Goal: Complete application form

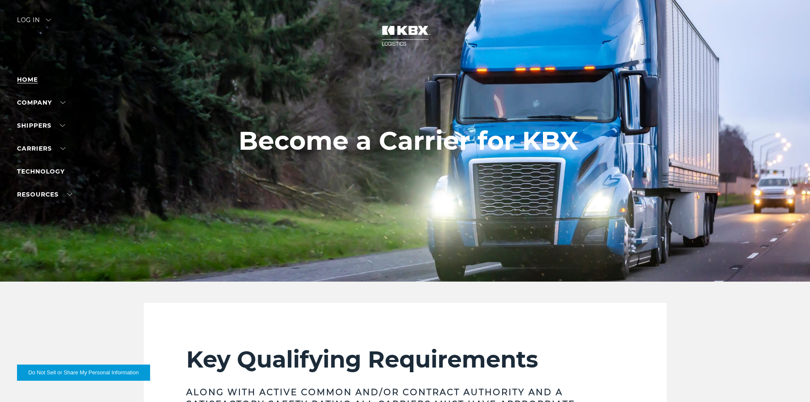
click at [27, 77] on link "Home" at bounding box center [27, 80] width 21 height 8
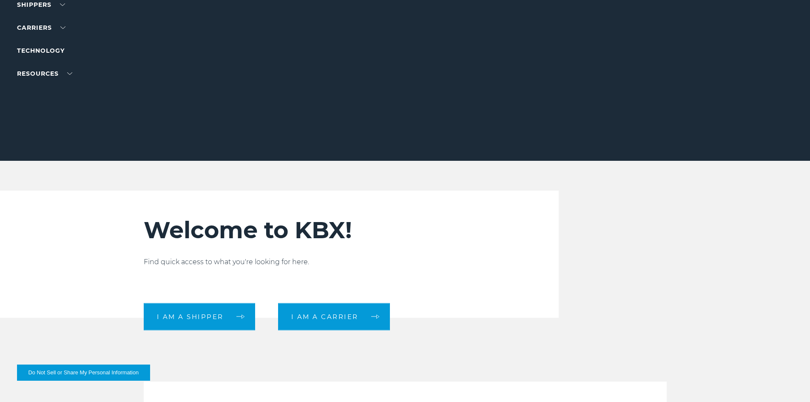
scroll to position [128, 0]
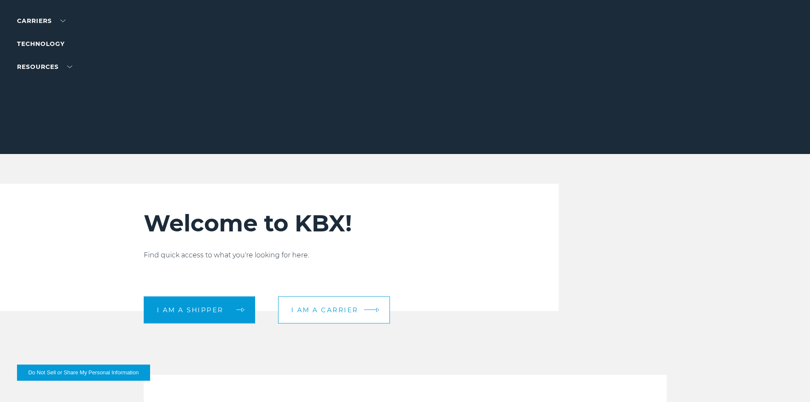
click at [370, 313] on link "I am a carrier" at bounding box center [334, 309] width 112 height 27
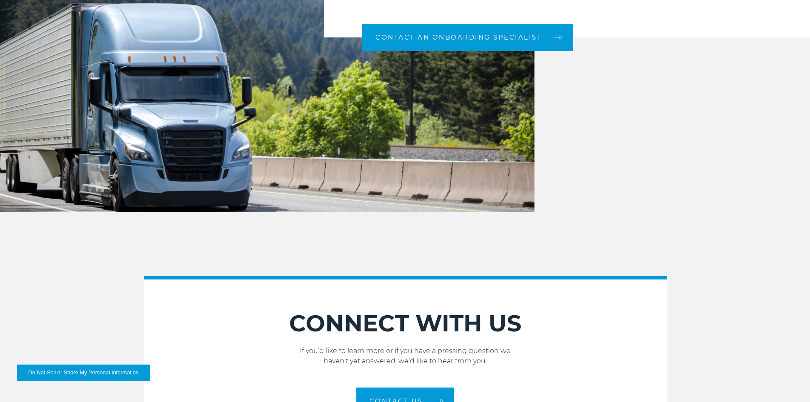
scroll to position [851, 0]
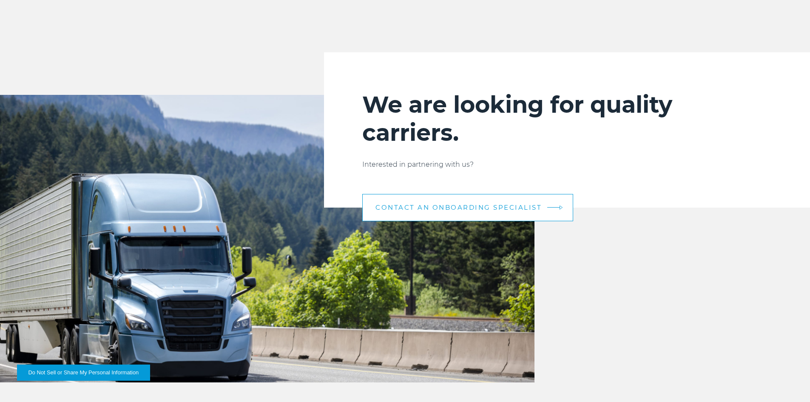
click at [456, 206] on span "CONTACT AN ONBOARDING SPECIALIST" at bounding box center [459, 207] width 166 height 6
click at [560, 207] on img at bounding box center [561, 207] width 3 height 5
click at [406, 211] on link "CONTACT AN ONBOARDING SPECIALIST" at bounding box center [467, 207] width 211 height 27
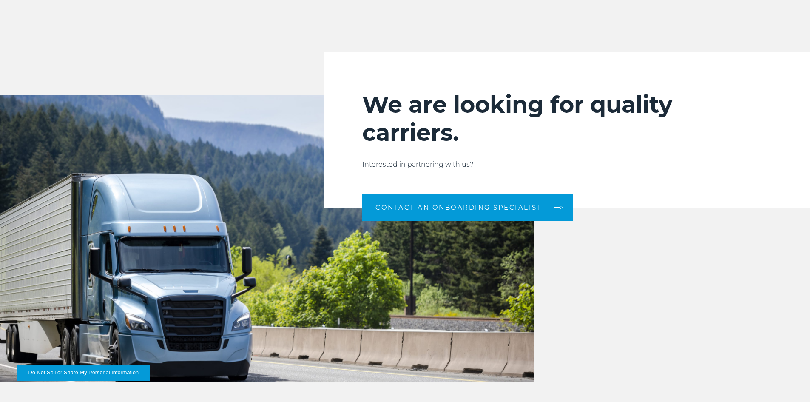
click at [413, 161] on p "Interested in partnering with us?" at bounding box center [567, 164] width 410 height 10
click at [426, 118] on h2 "We are looking for quality carriers." at bounding box center [567, 119] width 410 height 56
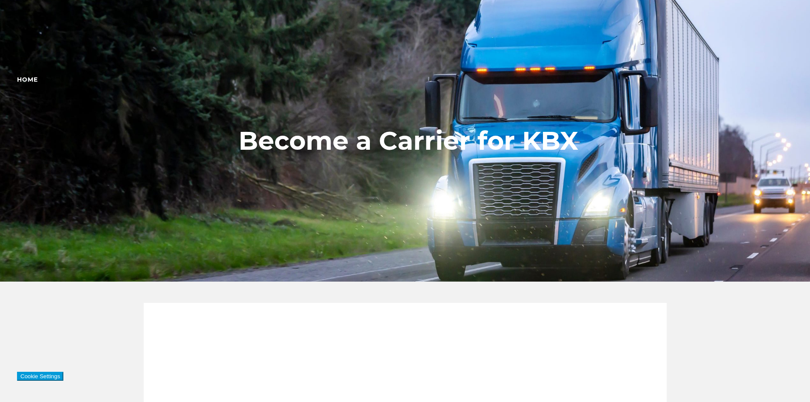
scroll to position [851, 0]
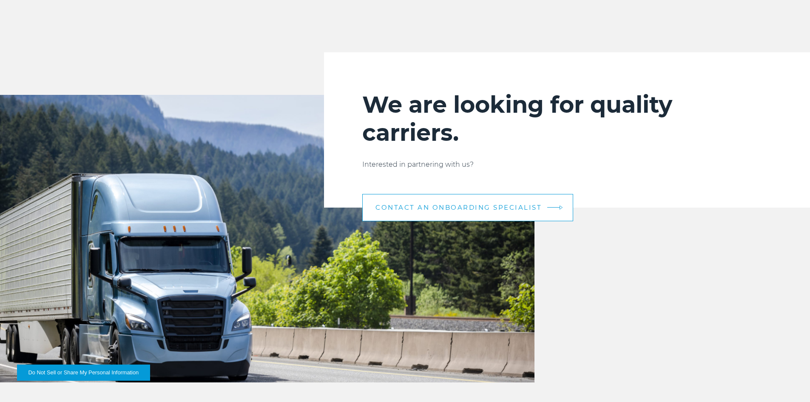
click at [462, 212] on link "CONTACT AN ONBOARDING SPECIALIST" at bounding box center [467, 207] width 211 height 27
click at [568, 210] on link "CONTACT AN ONBOARDING SPECIALIST" at bounding box center [467, 207] width 211 height 27
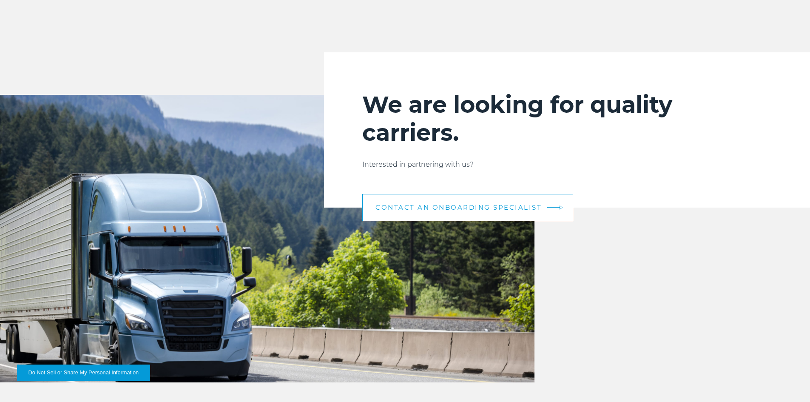
click at [568, 210] on link "CONTACT AN ONBOARDING SPECIALIST" at bounding box center [467, 207] width 211 height 27
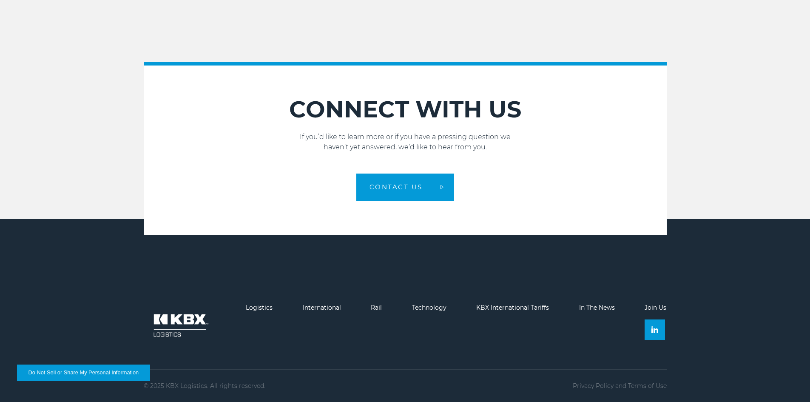
scroll to position [1237, 0]
click at [255, 308] on link "Logistics" at bounding box center [259, 308] width 27 height 8
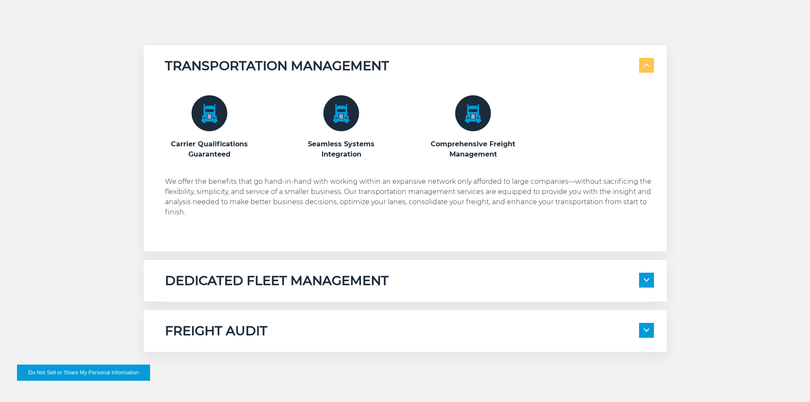
scroll to position [468, 0]
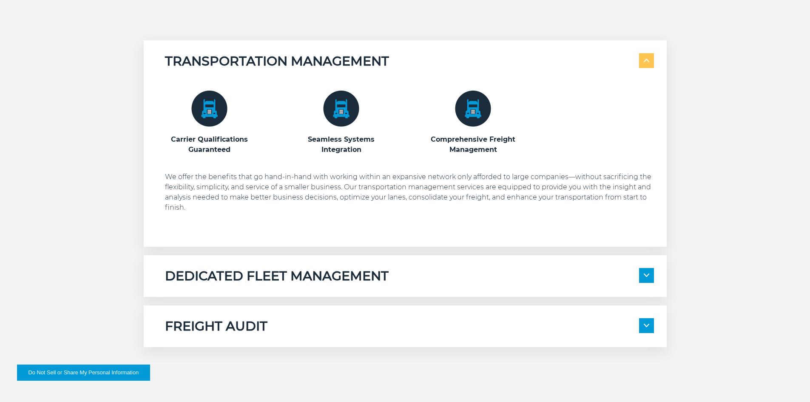
click at [643, 278] on span at bounding box center [646, 275] width 15 height 15
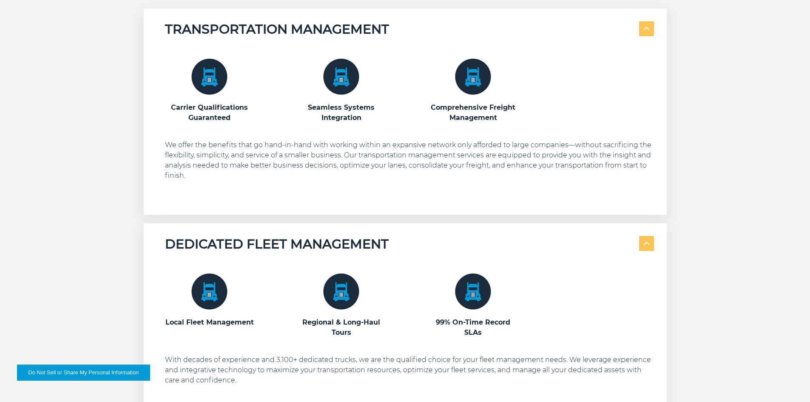
scroll to position [638, 0]
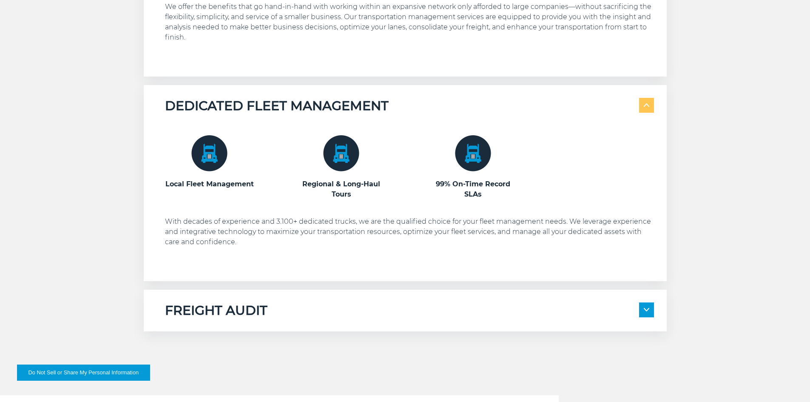
click at [646, 313] on span at bounding box center [646, 309] width 15 height 15
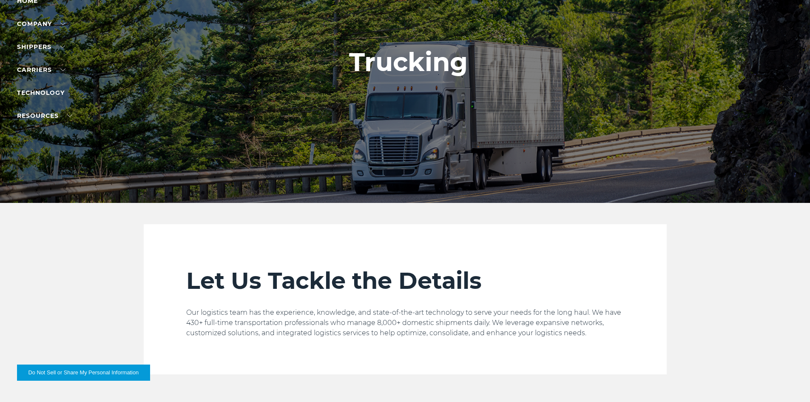
scroll to position [0, 0]
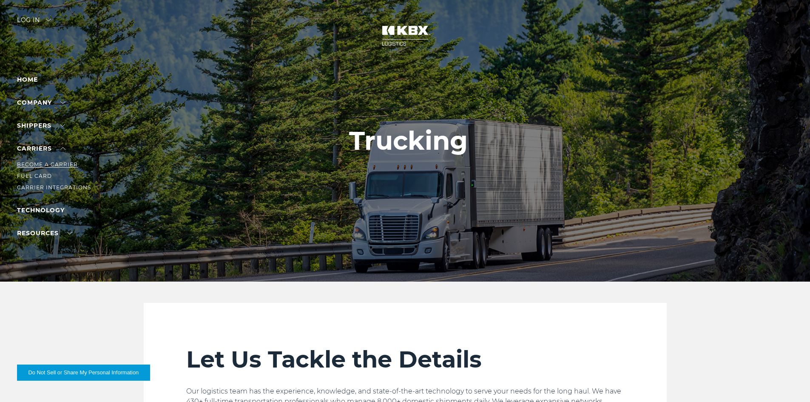
click at [54, 162] on link "Become a Carrier" at bounding box center [47, 164] width 61 height 6
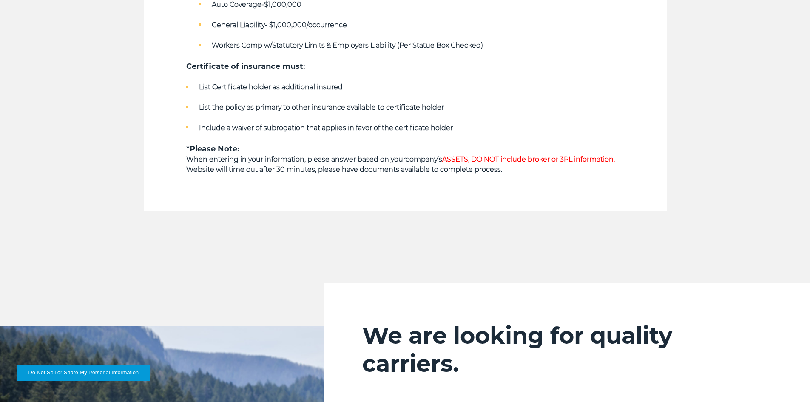
scroll to position [638, 0]
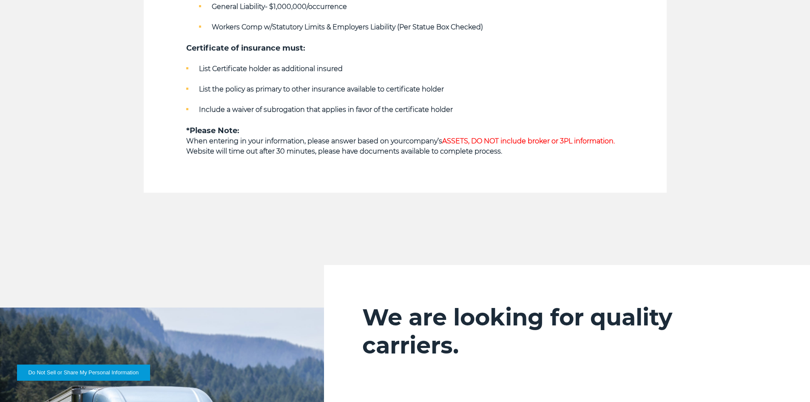
click at [495, 139] on span "ASSETS, DO NOT include broker or 3PL information." at bounding box center [528, 141] width 173 height 8
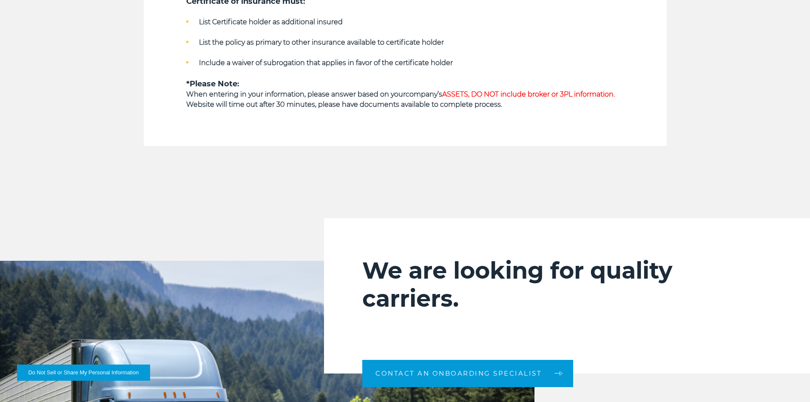
scroll to position [766, 0]
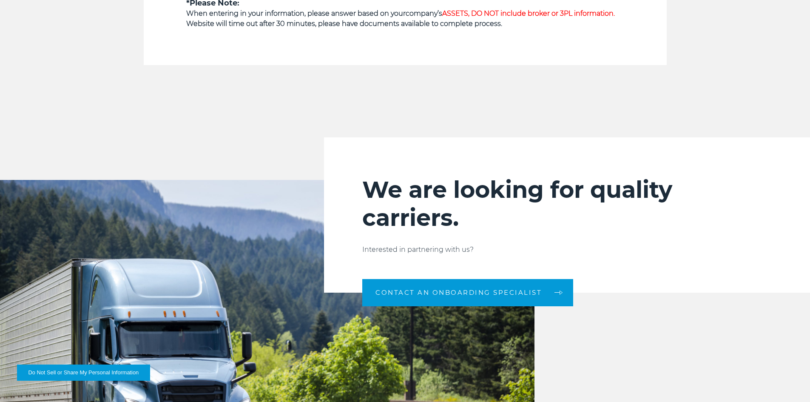
click at [342, 123] on div "Key Qualifying Requirements Along with Active Common and/or Contract Authority …" at bounding box center [405, 2] width 810 height 930
drag, startPoint x: 233, startPoint y: 91, endPoint x: 550, endPoint y: 130, distance: 319.3
click at [239, 89] on div "Key Qualifying Requirements Along with Active Common and/or Contract Authority …" at bounding box center [405, 2] width 810 height 930
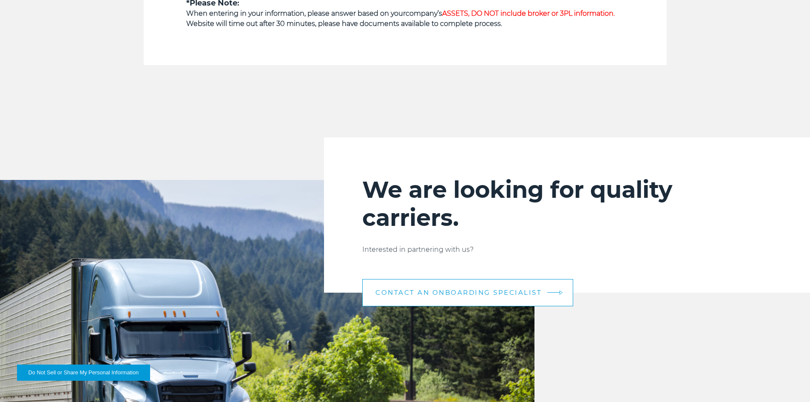
click at [538, 290] on span "CONTACT AN ONBOARDING SPECIALIST" at bounding box center [459, 292] width 166 height 6
click at [507, 303] on link "CONTACT AN ONBOARDING SPECIALIST" at bounding box center [467, 292] width 211 height 27
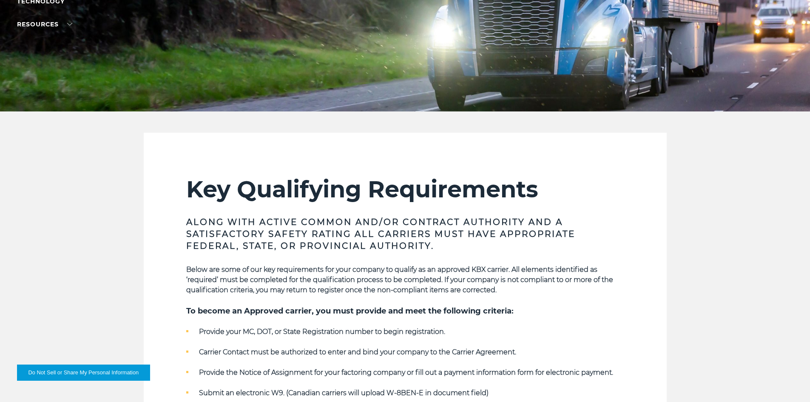
scroll to position [0, 0]
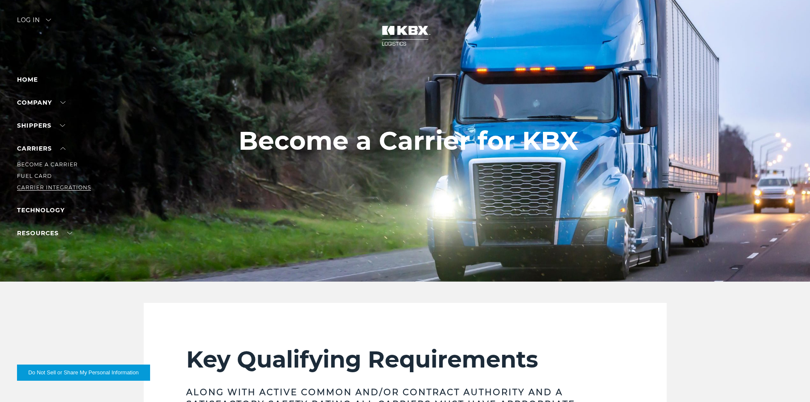
click at [36, 188] on link "Carrier Integrations" at bounding box center [54, 187] width 74 height 6
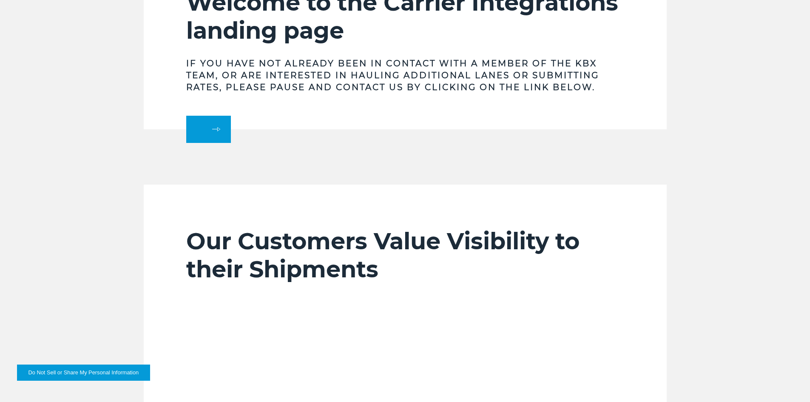
scroll to position [383, 0]
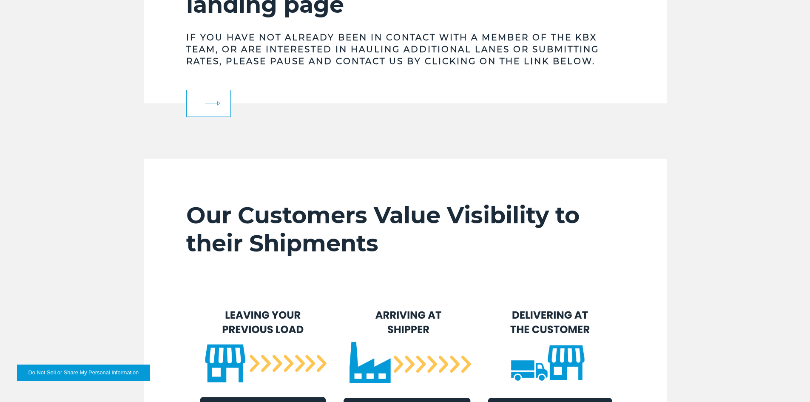
click at [212, 102] on link at bounding box center [208, 103] width 45 height 27
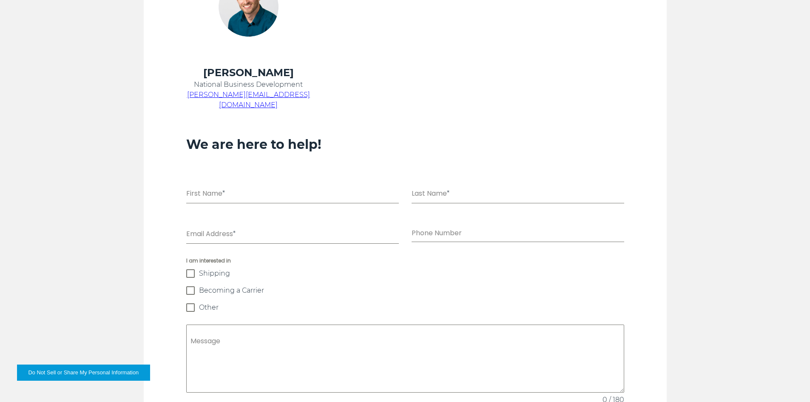
scroll to position [510, 0]
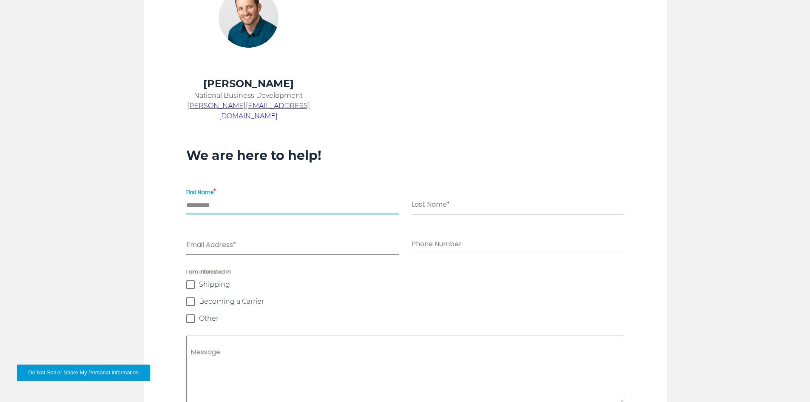
click at [260, 197] on input "First Name *" at bounding box center [292, 205] width 213 height 17
type input "******"
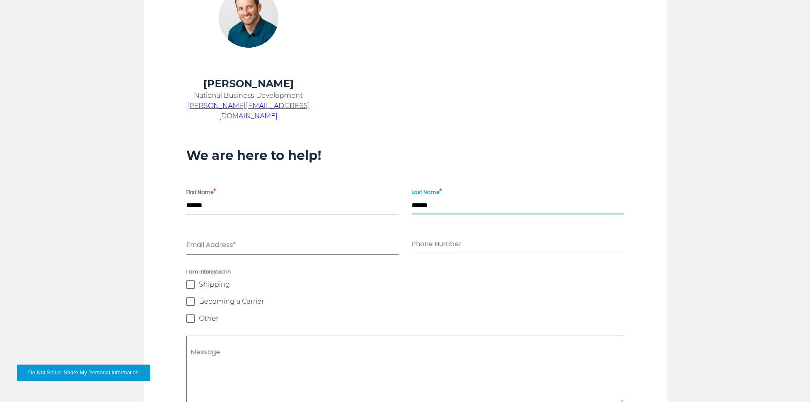
type input "******"
type input "*"
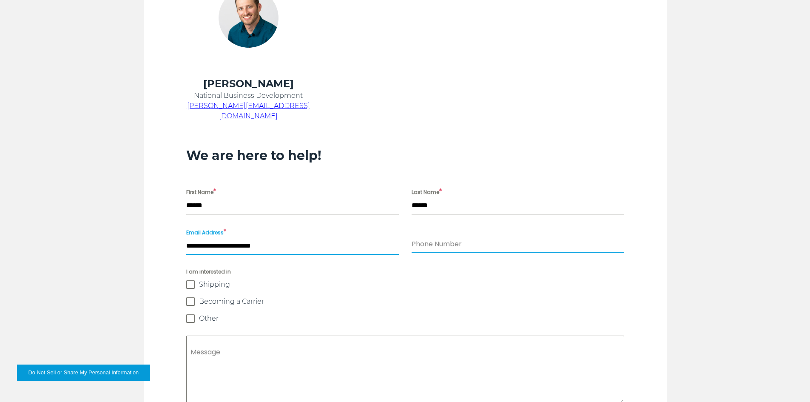
type input "**********"
click at [453, 236] on input "Phone Number" at bounding box center [518, 244] width 213 height 17
type input "**********"
click at [187, 297] on span at bounding box center [190, 301] width 9 height 9
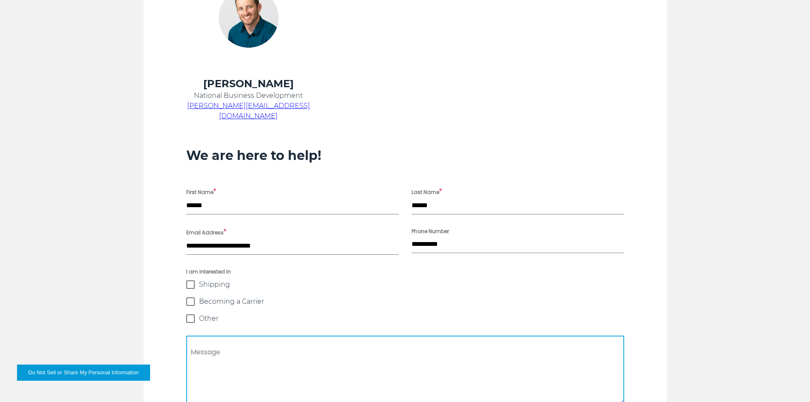
click at [231, 345] on textarea "Message" at bounding box center [405, 370] width 438 height 68
type textarea "*"
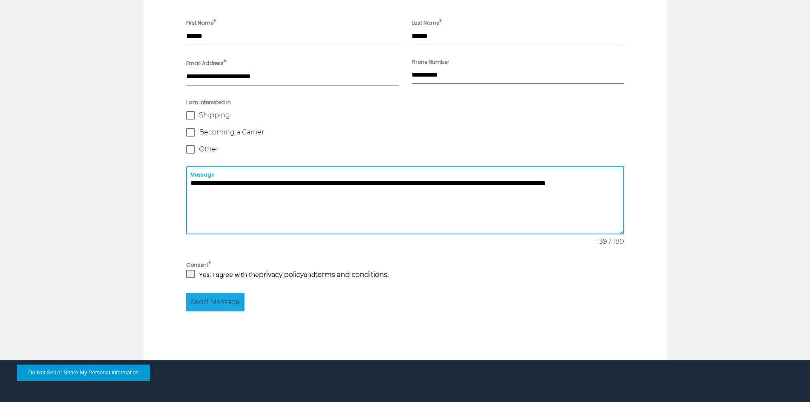
scroll to position [680, 0]
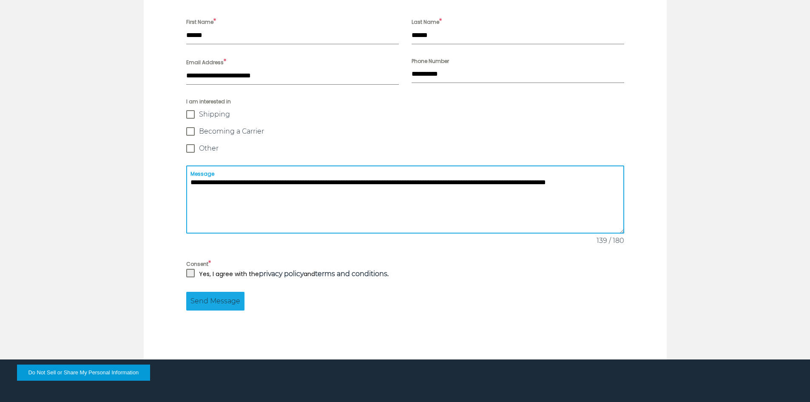
click at [190, 269] on span at bounding box center [190, 273] width 9 height 9
drag, startPoint x: 257, startPoint y: 181, endPoint x: 219, endPoint y: 192, distance: 40.0
click at [219, 192] on textarea "**********" at bounding box center [405, 199] width 438 height 68
click at [246, 179] on textarea "**********" at bounding box center [405, 199] width 438 height 68
click at [221, 185] on textarea "**********" at bounding box center [405, 199] width 438 height 68
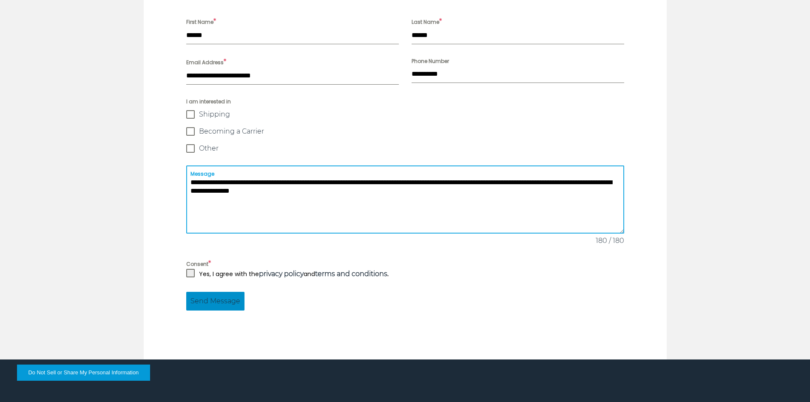
type textarea "**********"
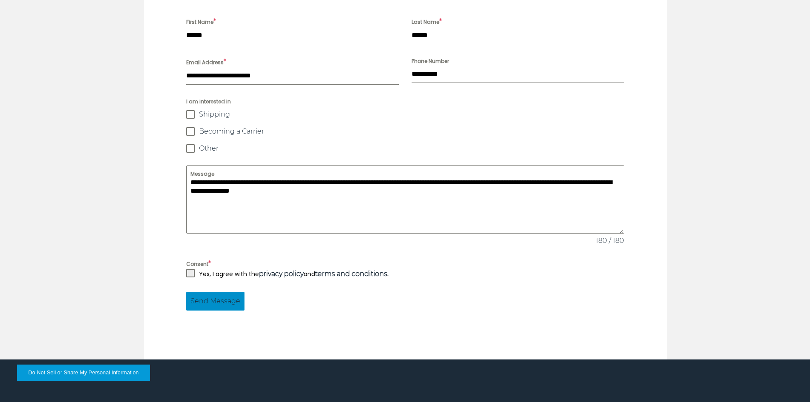
click at [208, 296] on span "Send Message" at bounding box center [216, 301] width 50 height 10
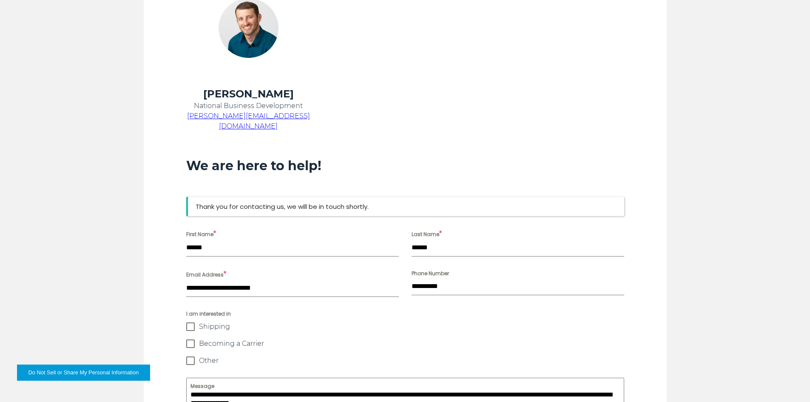
scroll to position [499, 0]
